Goal: Use online tool/utility: Utilize a website feature to perform a specific function

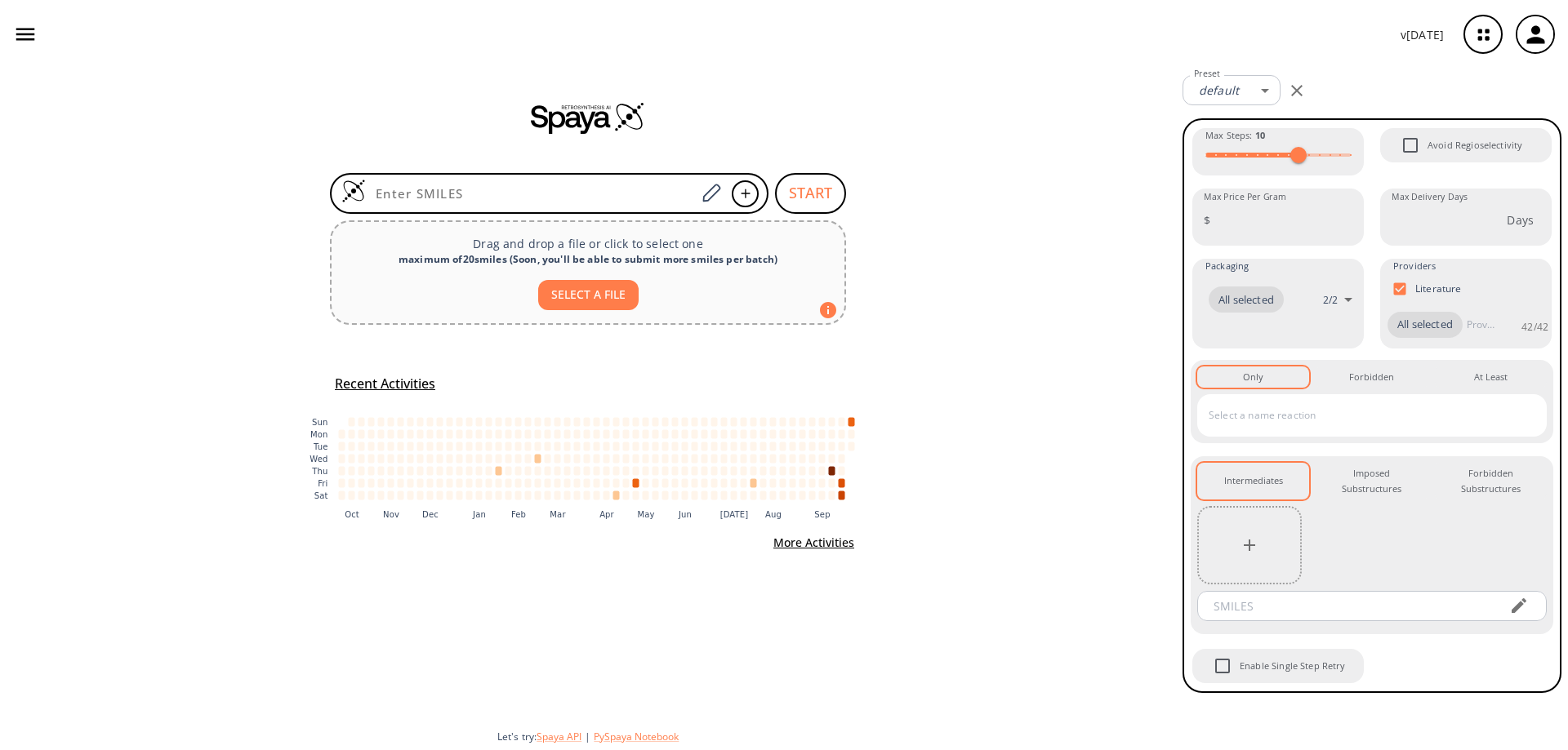
click at [1479, 16] on icon "button" at bounding box center [1483, 34] width 43 height 43
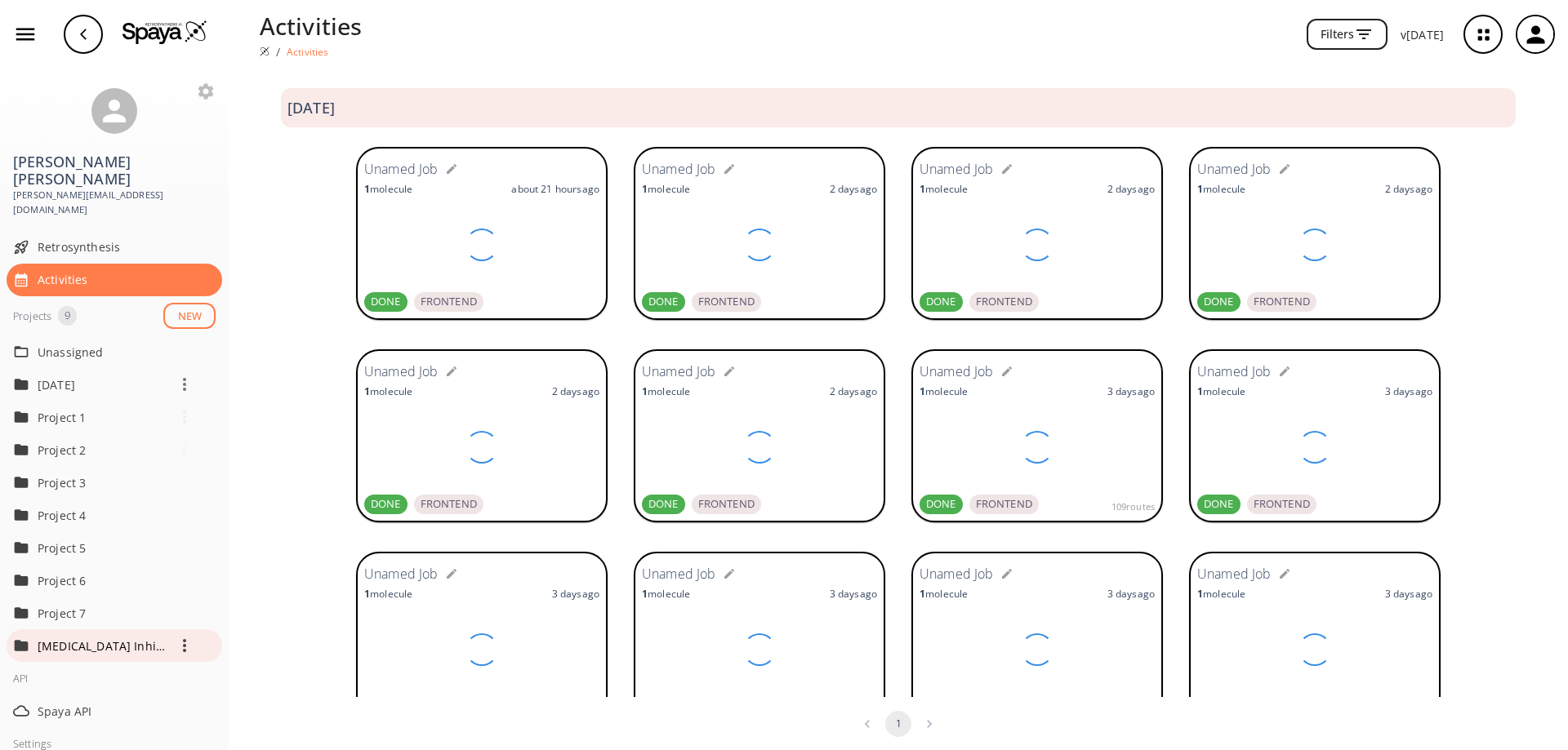
scroll to position [81, 0]
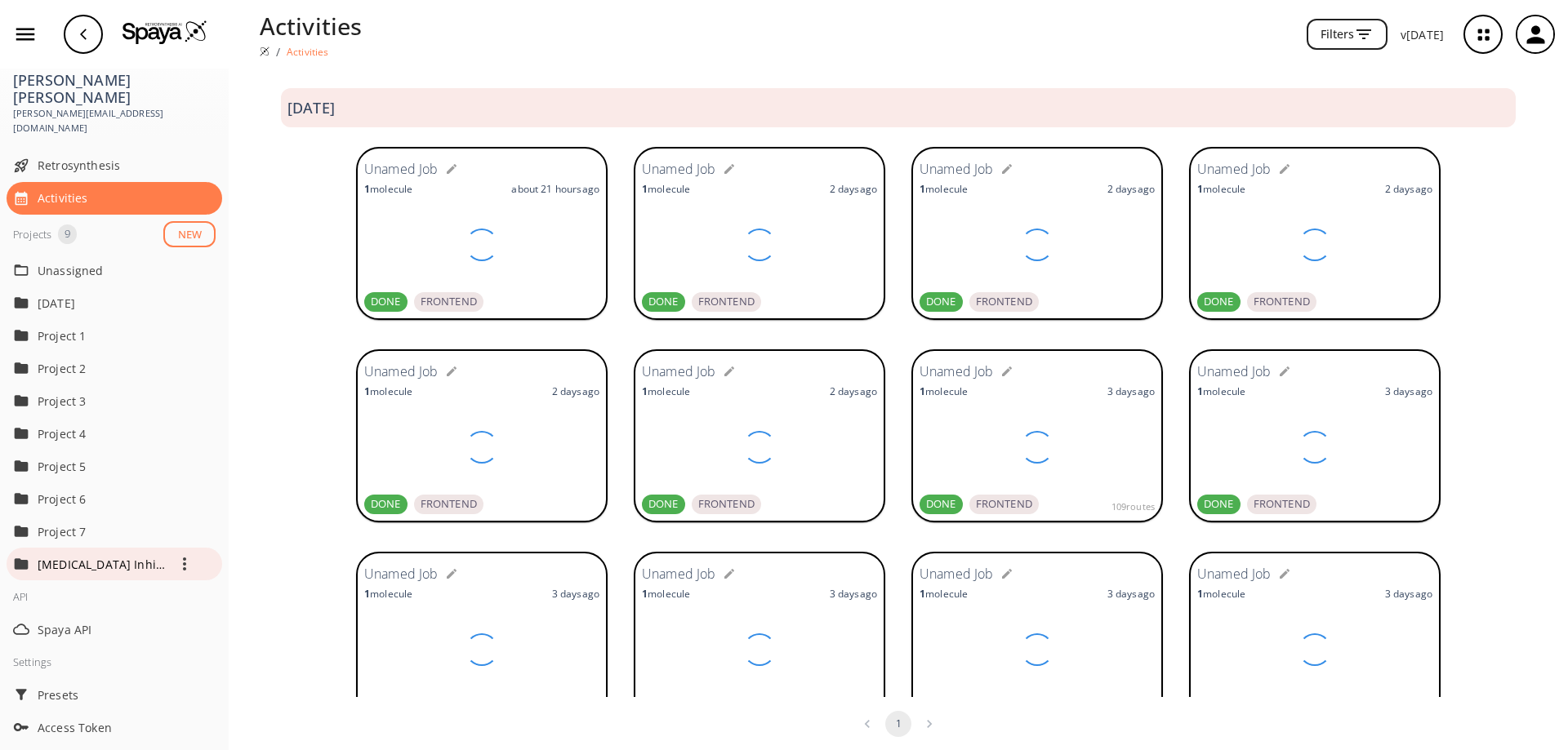
click at [113, 555] on div "[MEDICAL_DATA] Inhibitors" at bounding box center [126, 563] width 178 height 32
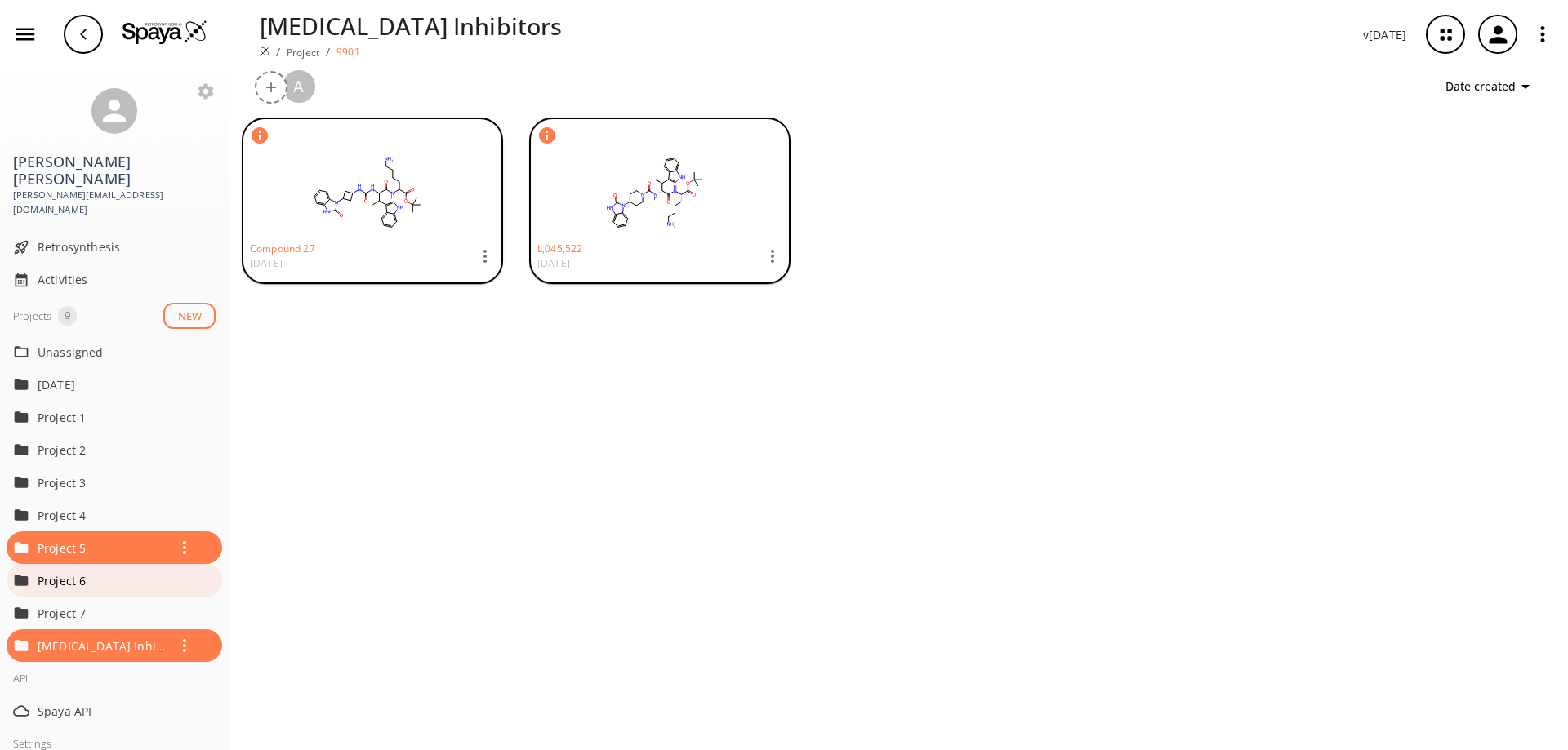
click at [75, 572] on p "Project 6" at bounding box center [103, 581] width 131 height 18
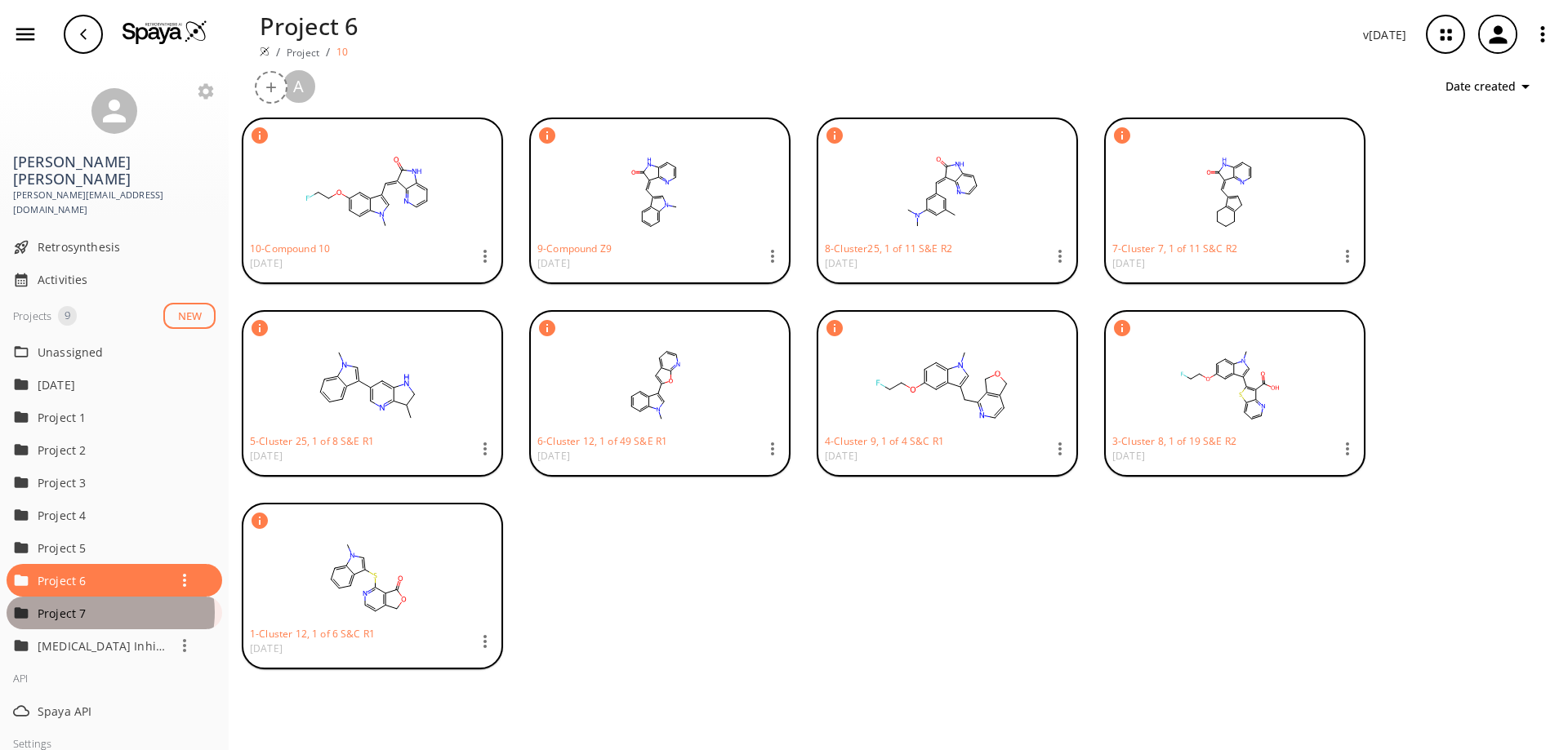
click at [109, 605] on p "Project 7" at bounding box center [103, 613] width 131 height 18
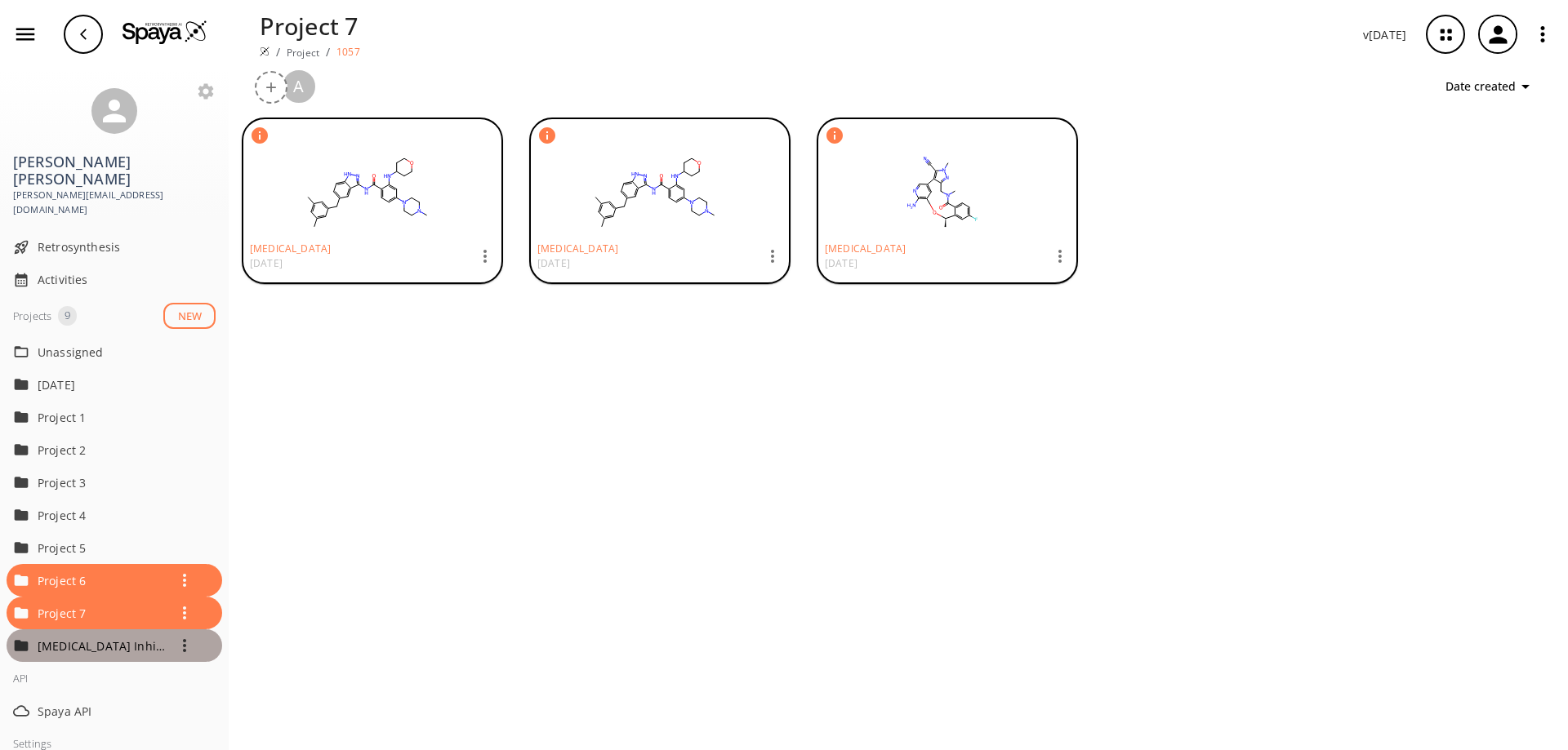
click at [124, 638] on p "[MEDICAL_DATA] Inhibitors" at bounding box center [103, 647] width 131 height 18
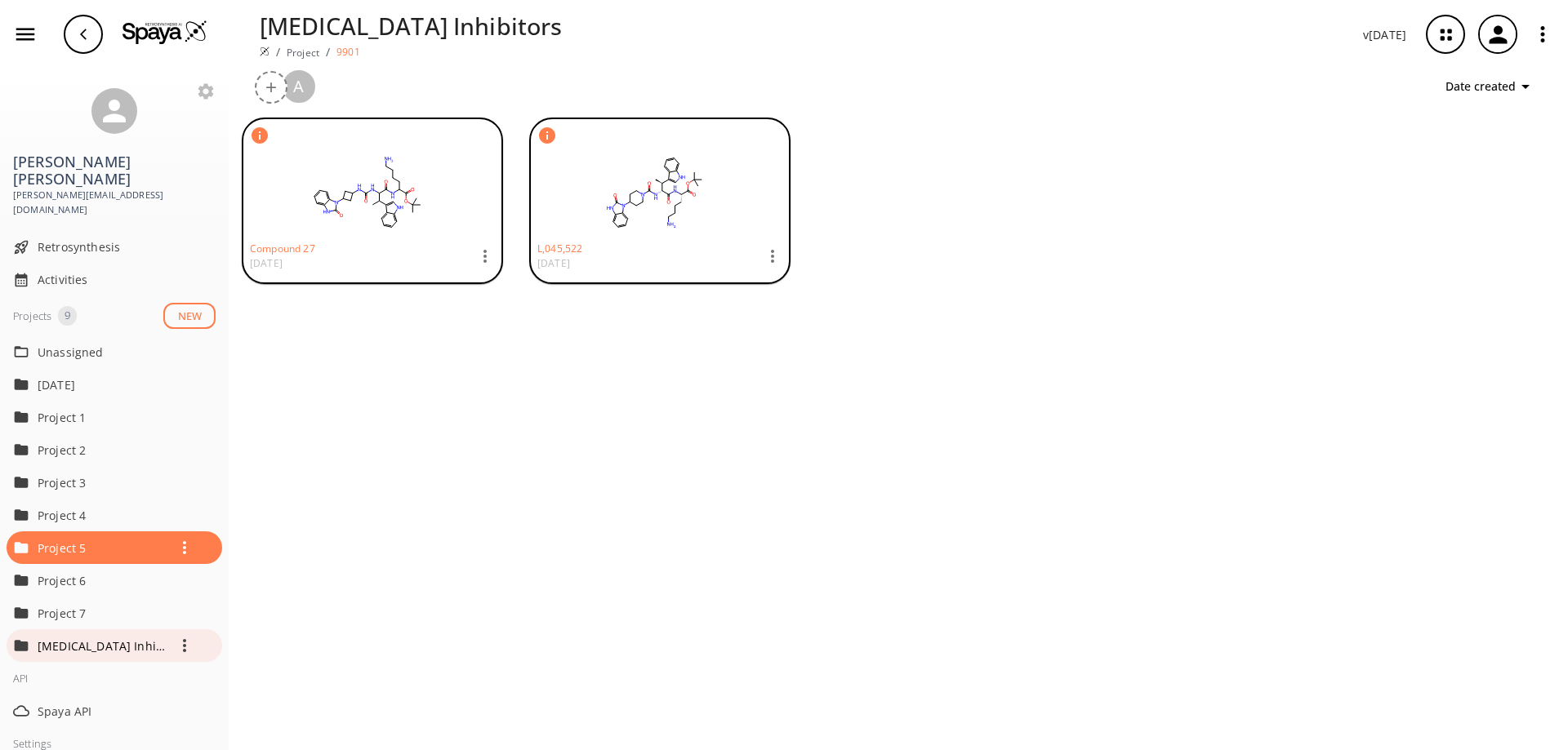
click at [138, 638] on p "[MEDICAL_DATA] Inhibitors" at bounding box center [103, 647] width 131 height 18
click at [1445, 43] on icon "button" at bounding box center [1445, 34] width 43 height 43
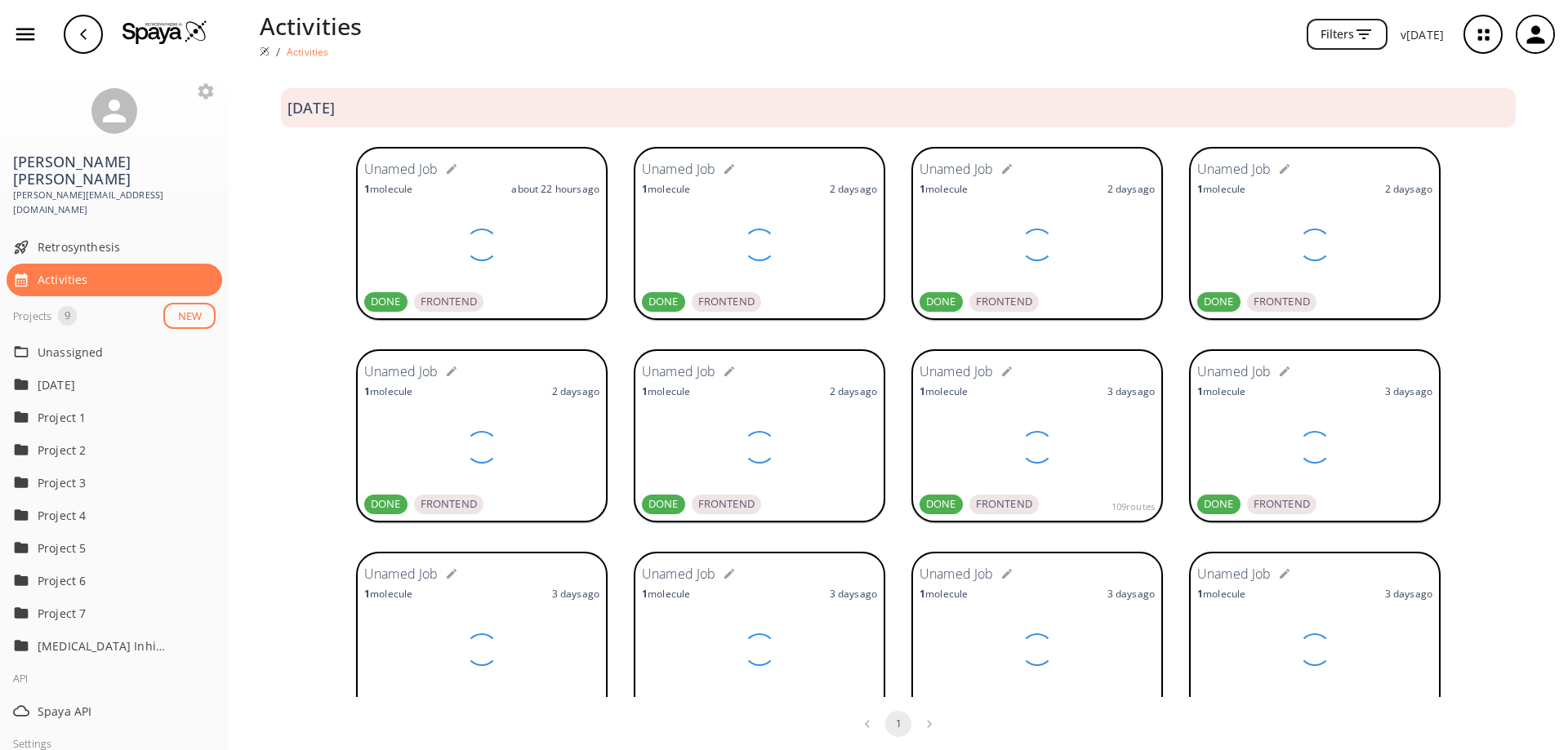
click at [129, 35] on img at bounding box center [165, 32] width 85 height 25
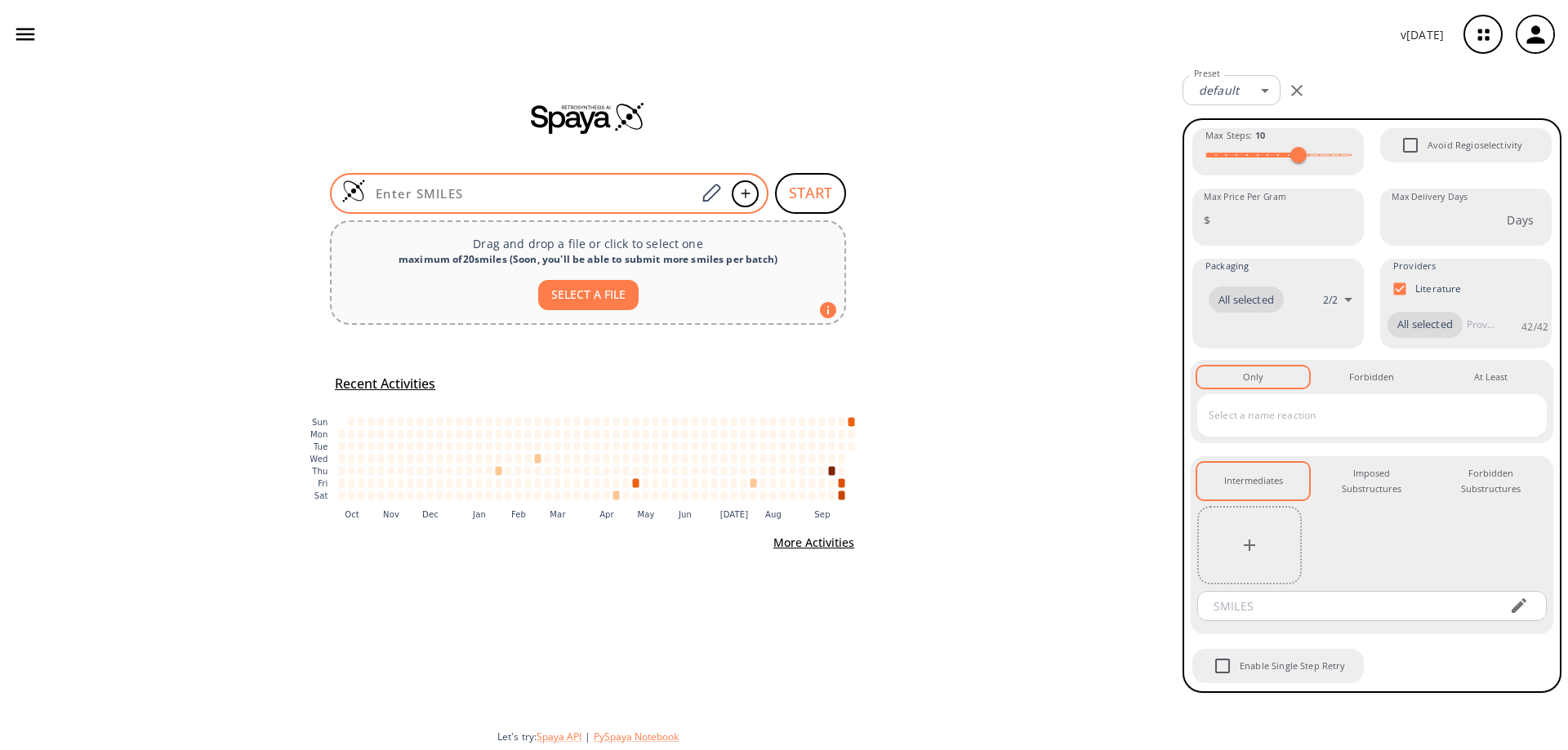
click at [631, 190] on input at bounding box center [530, 193] width 330 height 17
paste input "O=C1NC2=CC=CC=C2N1C3CC(O)C(C(NC(C(C)C4=CNC5=C4C=CC=C5)C(NC(CCCCN)C(OC(C)(C)C)=O…"
type input "O=C1NC2=CC=CC=C2N1C3CC(O)C(C(NC(C(C)C4=CNC5=C4C=CC=C5)C(NC(CCCCN)C(OC(C)(C)C)=O…"
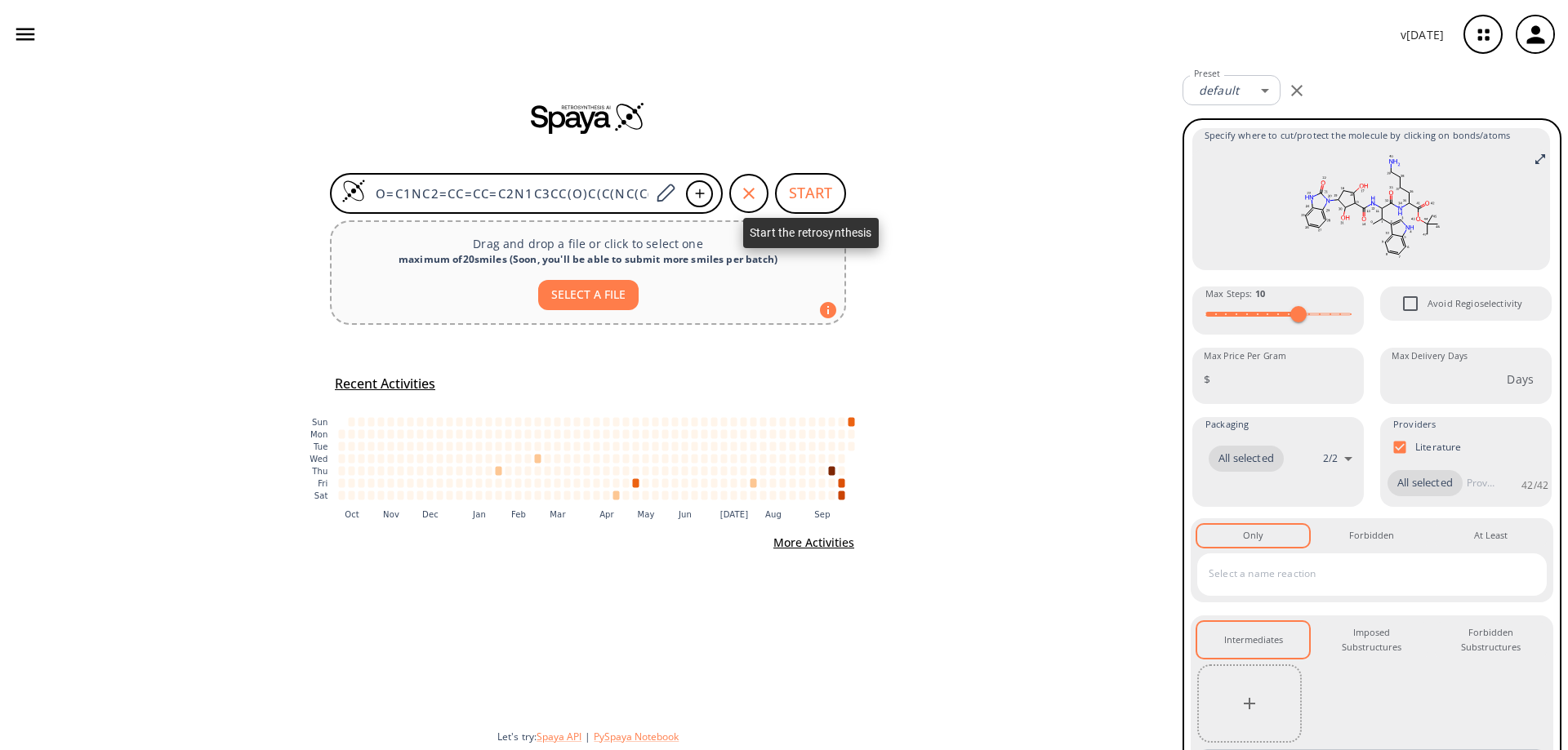
click at [785, 188] on button "START" at bounding box center [810, 194] width 71 height 41
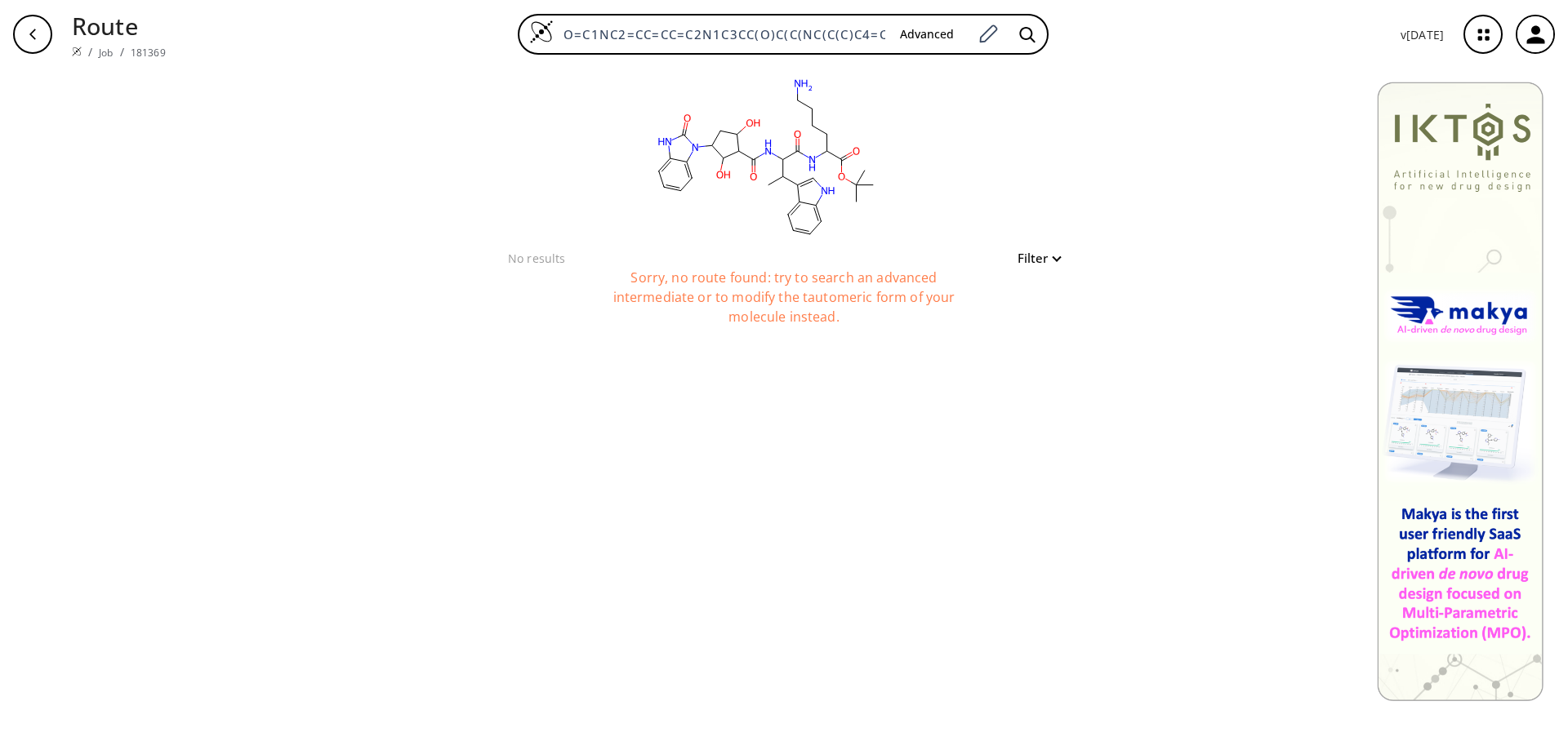
click at [1534, 43] on icon "button" at bounding box center [1535, 34] width 18 height 18
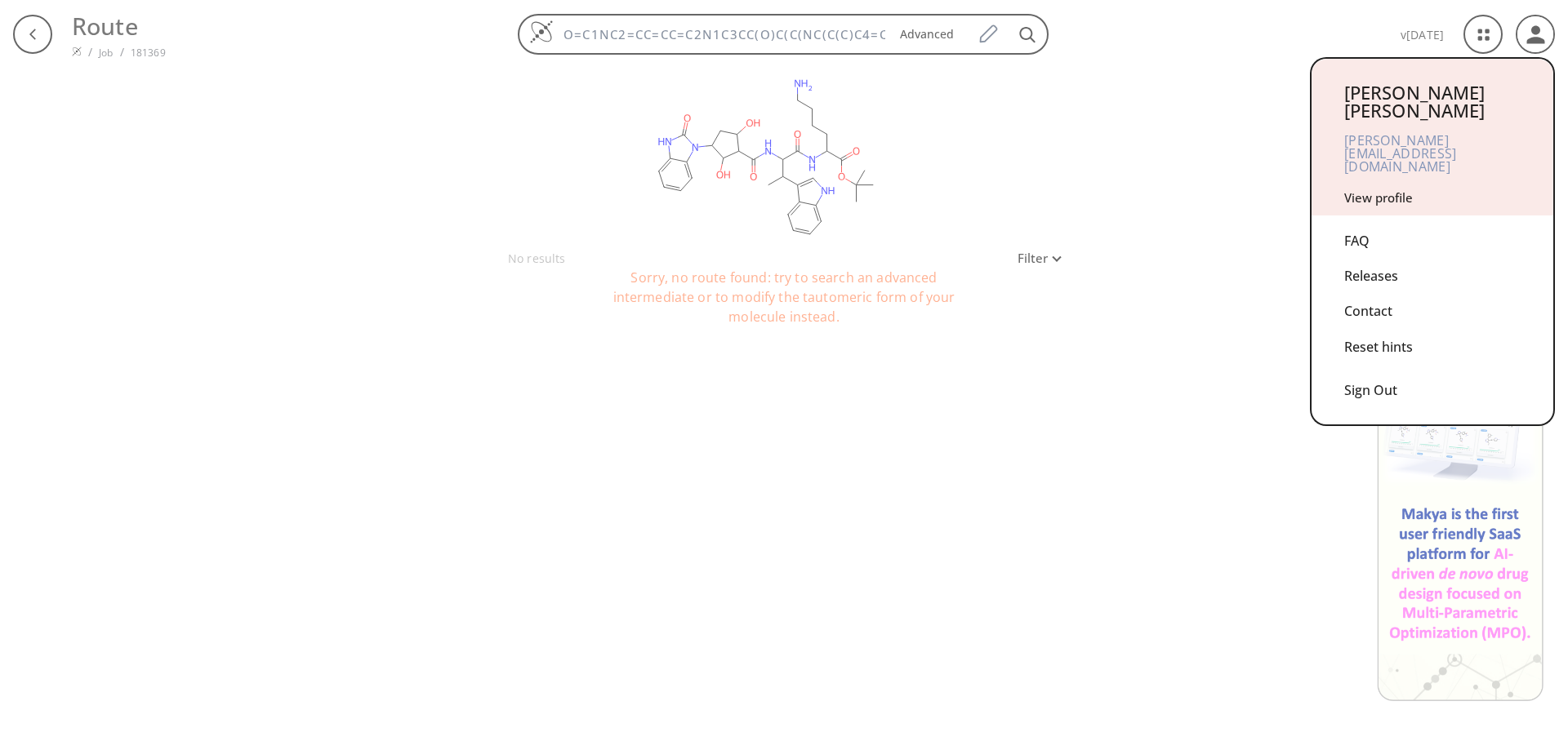
click at [1376, 364] on div "Sign Out" at bounding box center [1431, 386] width 176 height 43
